Goal: Navigation & Orientation: Understand site structure

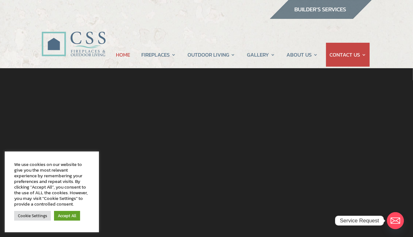
click at [312, 8] on img at bounding box center [321, 9] width 102 height 19
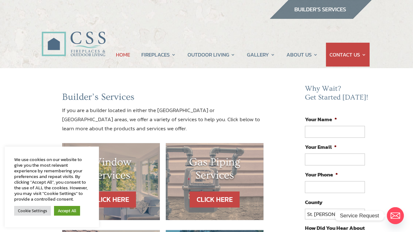
click at [124, 56] on link "HOME" at bounding box center [123, 55] width 14 height 24
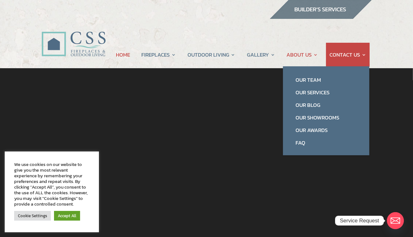
click at [312, 62] on link "ABOUT US" at bounding box center [302, 55] width 31 height 24
